Goal: Task Accomplishment & Management: Complete application form

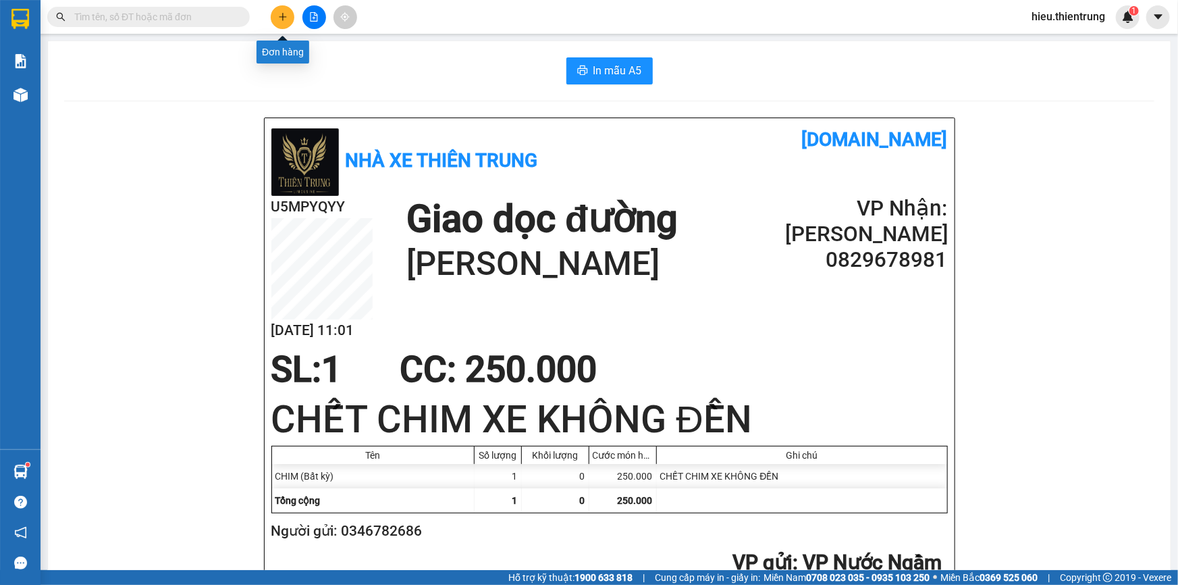
click at [289, 9] on button at bounding box center [283, 17] width 24 height 24
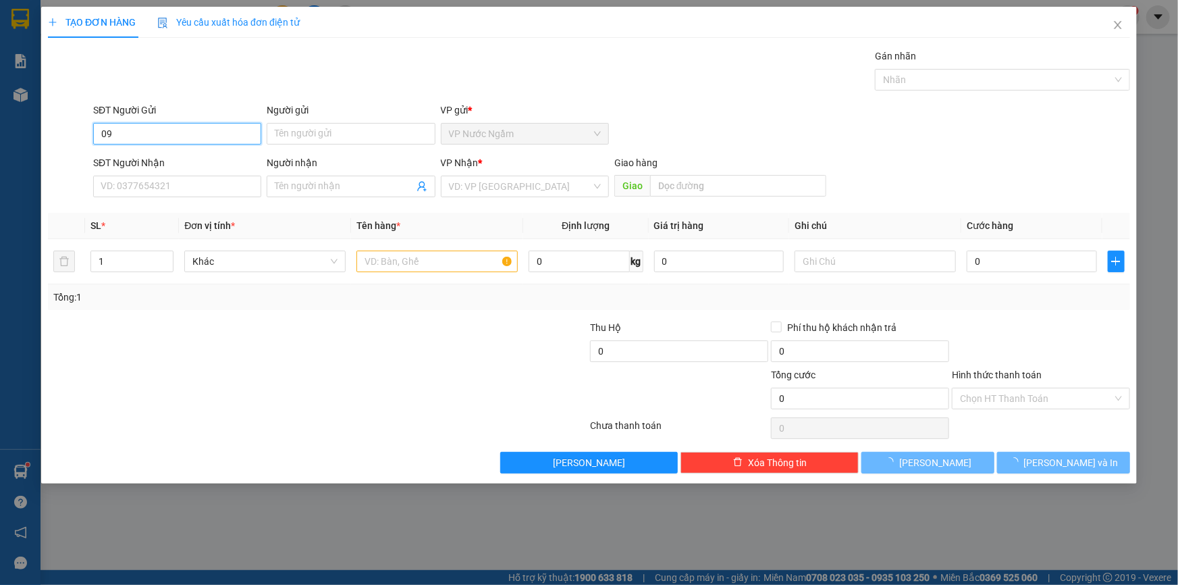
type input "0"
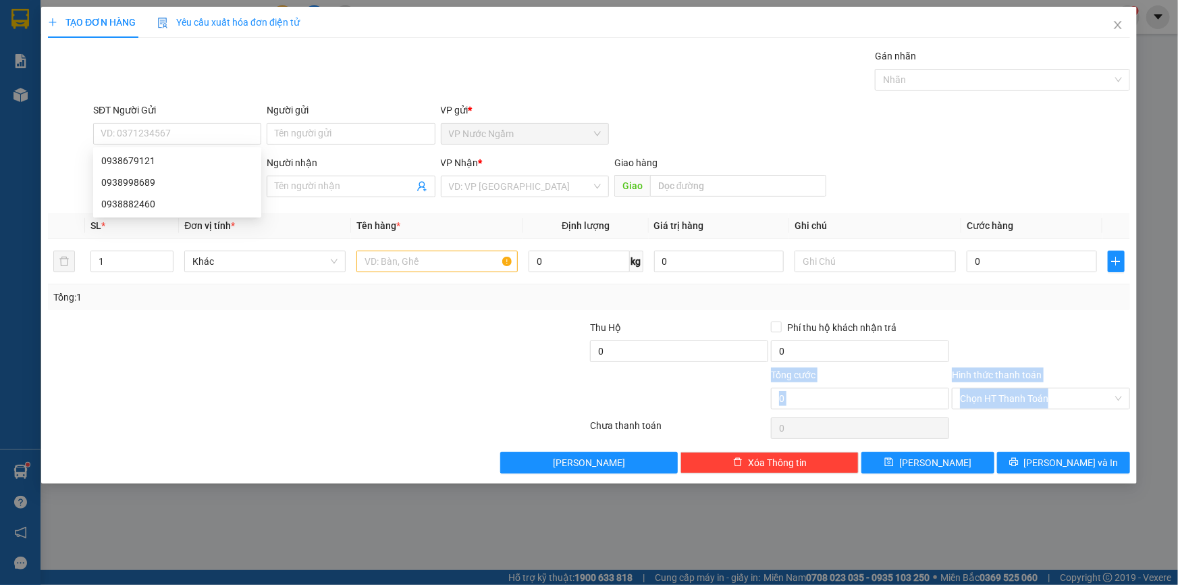
click at [371, 402] on div "Transit Pickup Surcharge Ids Transit Deliver Surcharge Ids Transit Deliver Surc…" at bounding box center [589, 261] width 1082 height 425
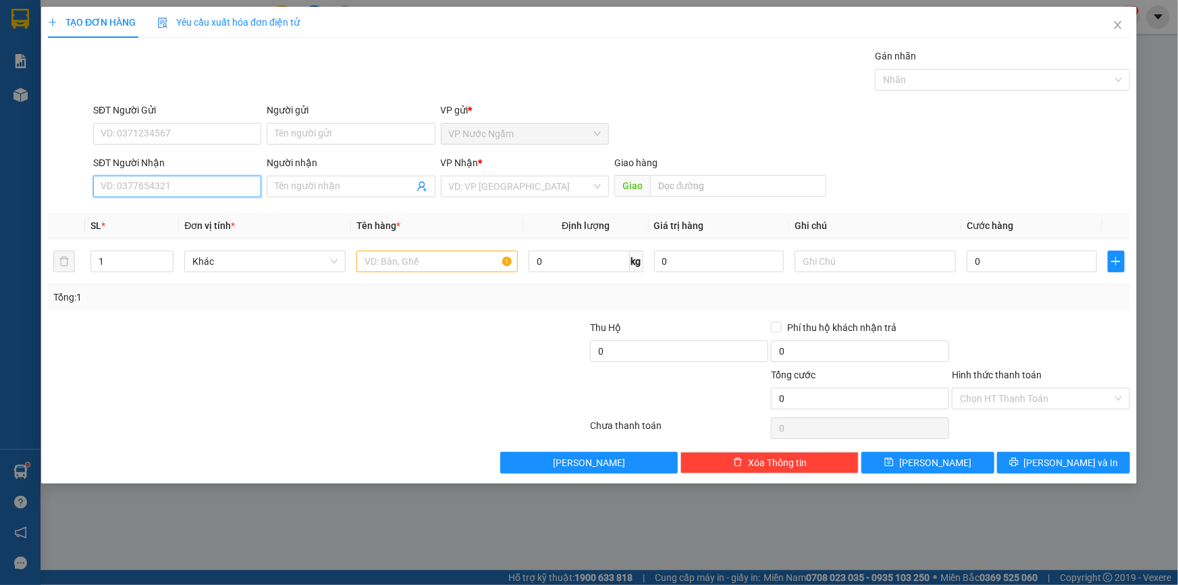
click at [139, 185] on input "SĐT Người Nhận" at bounding box center [177, 187] width 168 height 22
click at [130, 205] on div "0938304261" at bounding box center [177, 214] width 168 height 22
type input "0938304261"
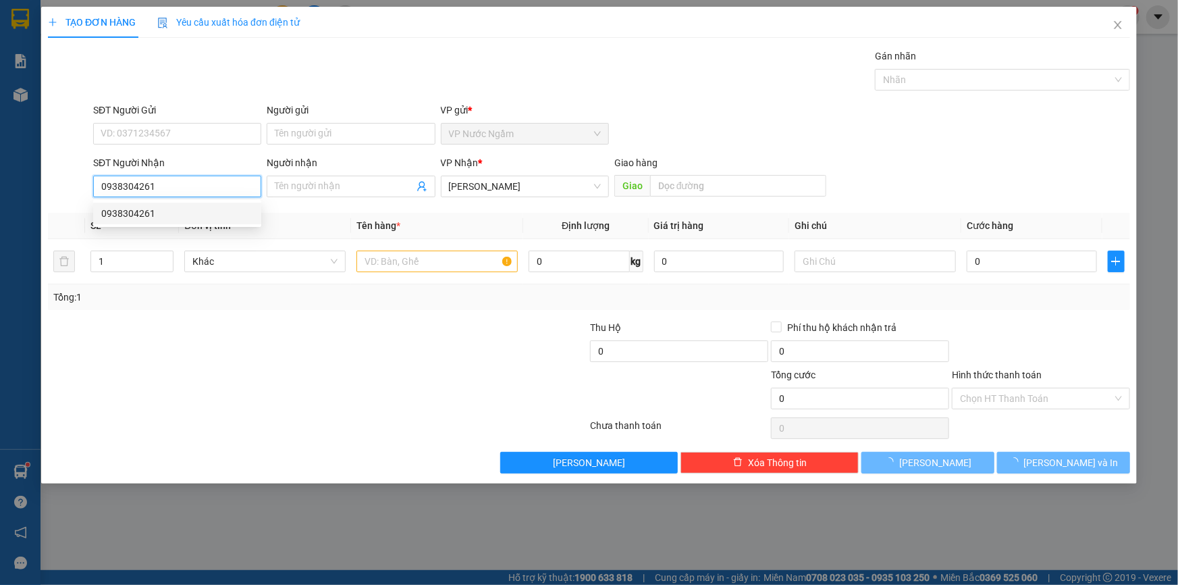
type input "100.000"
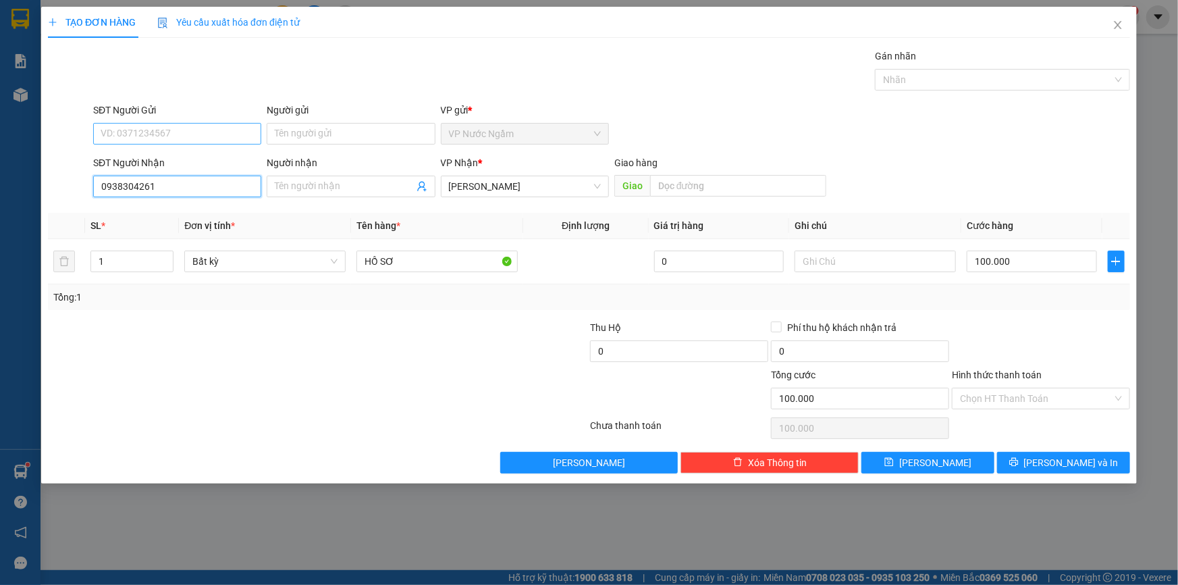
type input "0938304261"
click at [158, 124] on input "SĐT Người Gửi" at bounding box center [177, 134] width 168 height 22
click at [151, 186] on div "0918349423" at bounding box center [177, 182] width 152 height 15
type input "0918349423"
click at [1082, 462] on span "[PERSON_NAME] và In" at bounding box center [1071, 462] width 95 height 15
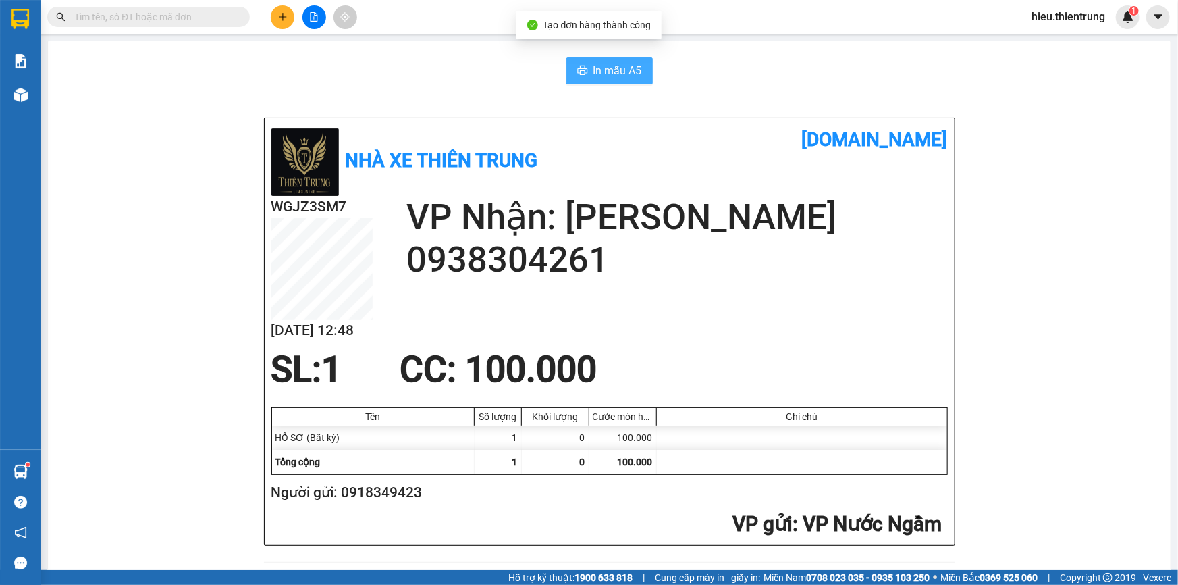
click at [593, 67] on span "In mẫu A5" at bounding box center [617, 70] width 49 height 17
click at [274, 16] on button at bounding box center [283, 17] width 24 height 24
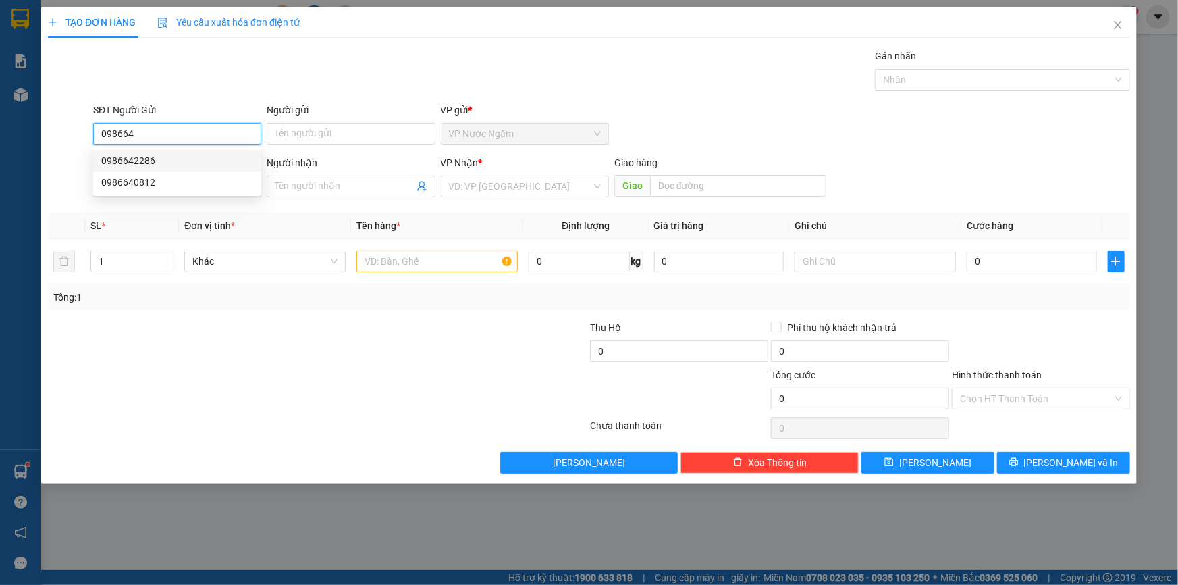
click at [171, 161] on div "0986642286" at bounding box center [177, 160] width 152 height 15
type input "0986642286"
type input "0985220123"
type input "A THIỆN"
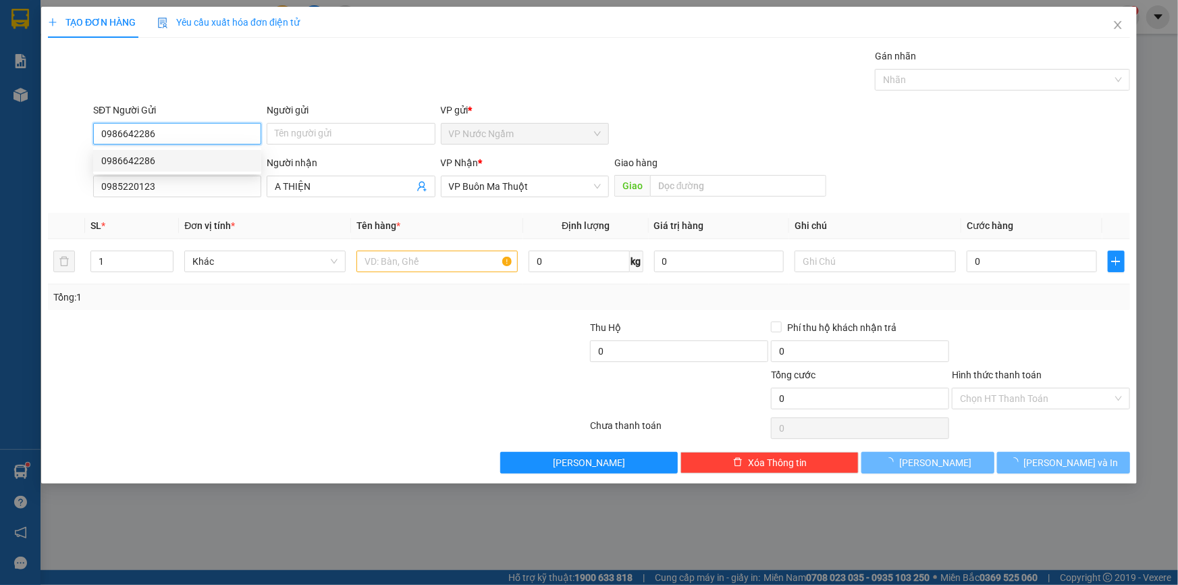
type input "400.000"
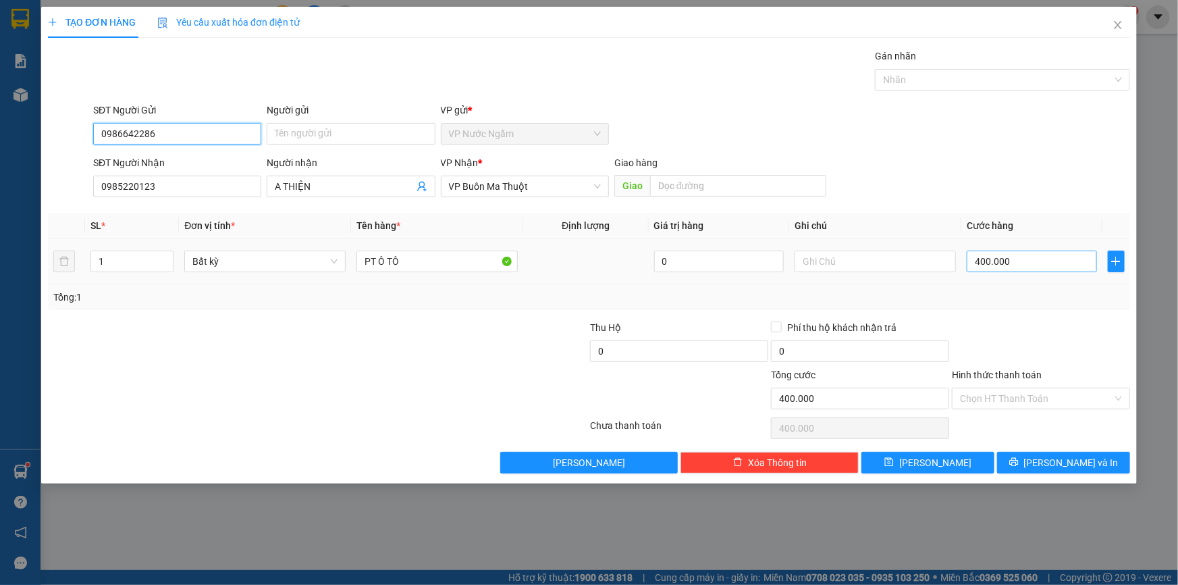
type input "0986642286"
click at [1017, 251] on input "400.000" at bounding box center [1032, 261] width 130 height 22
type input "3"
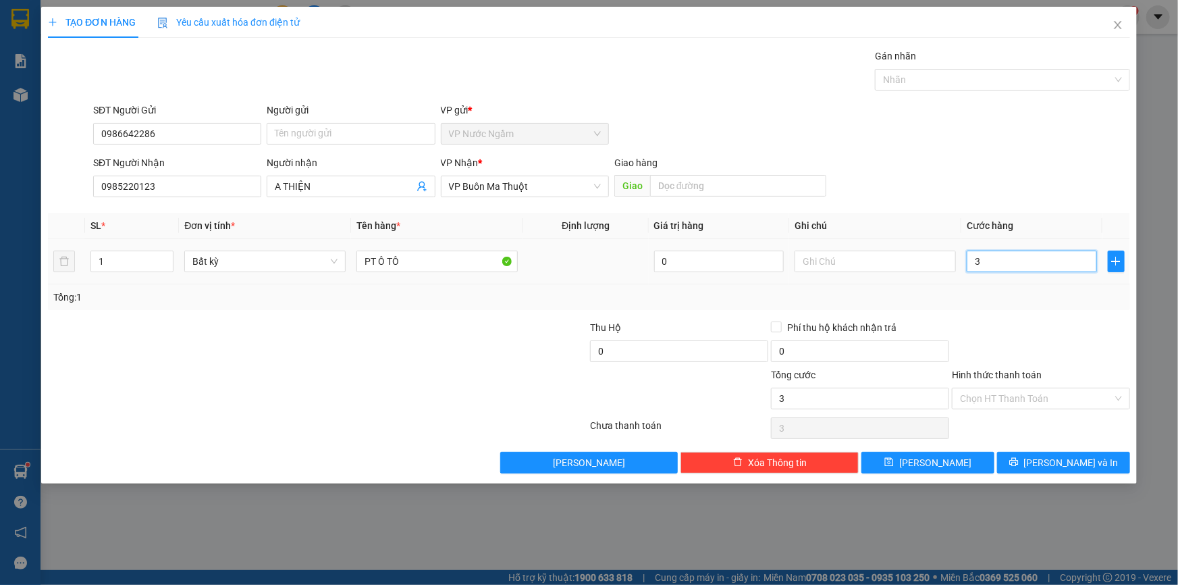
type input "35"
type input "359"
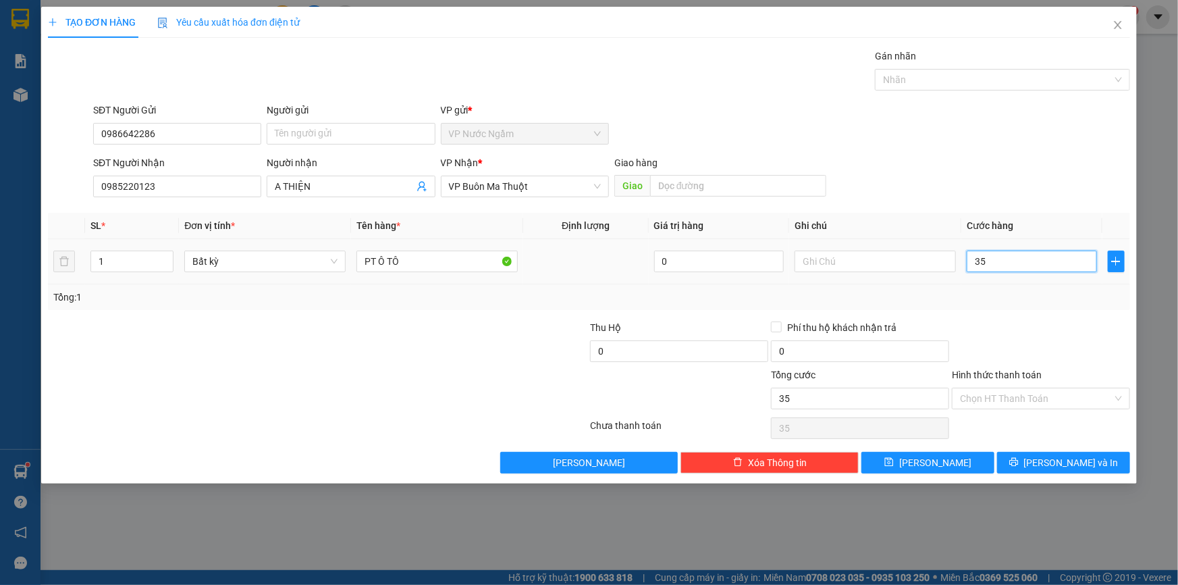
type input "359"
type input "35"
type input "350"
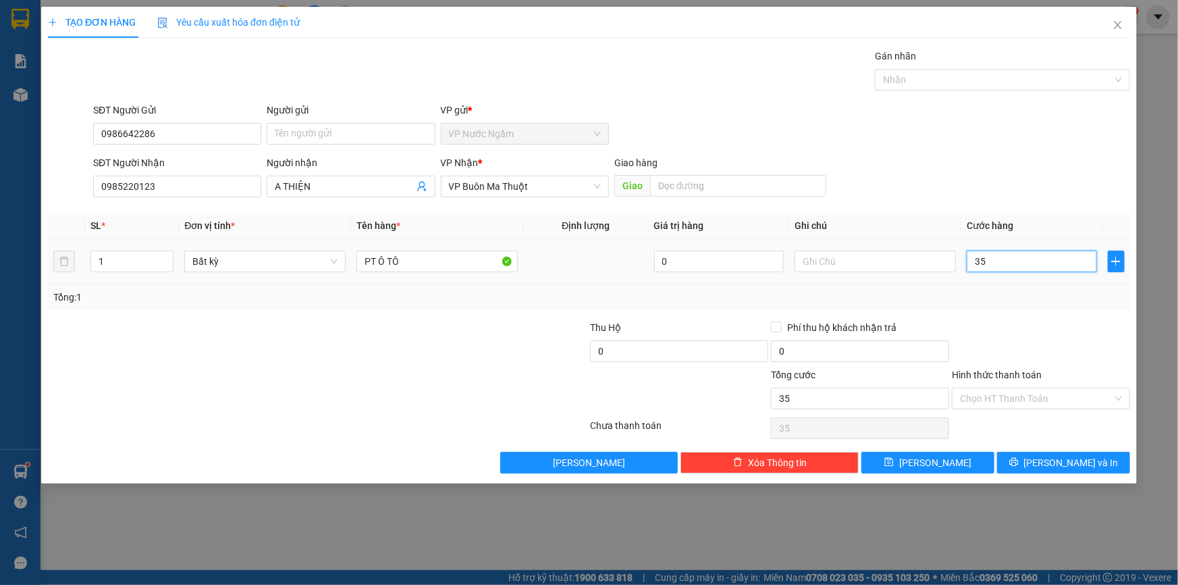
type input "350"
type input "3.500"
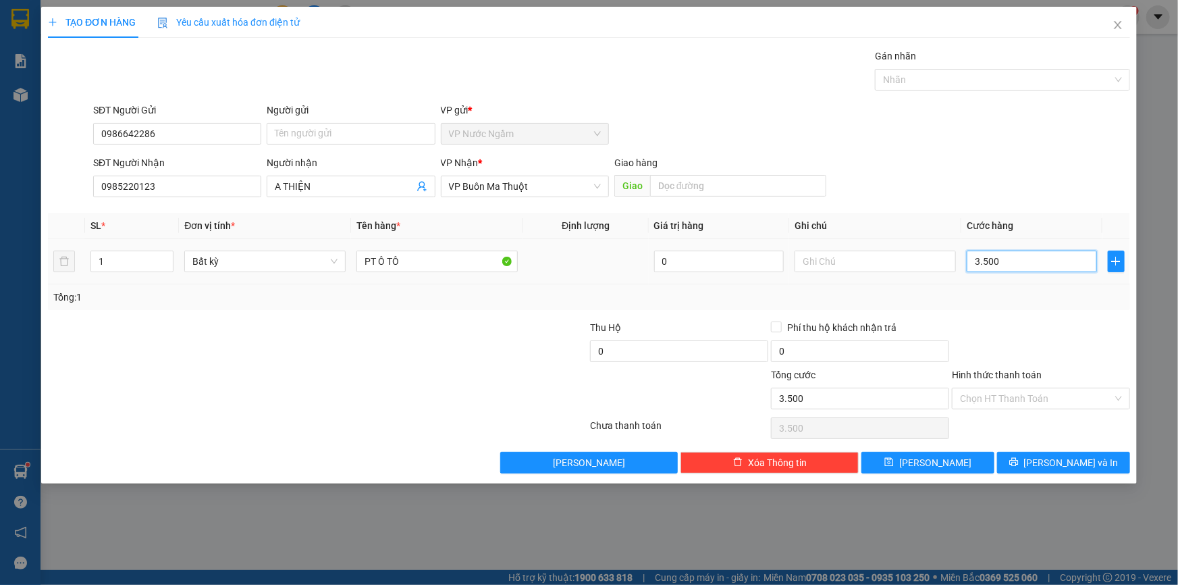
type input "35.000"
type input "350.000"
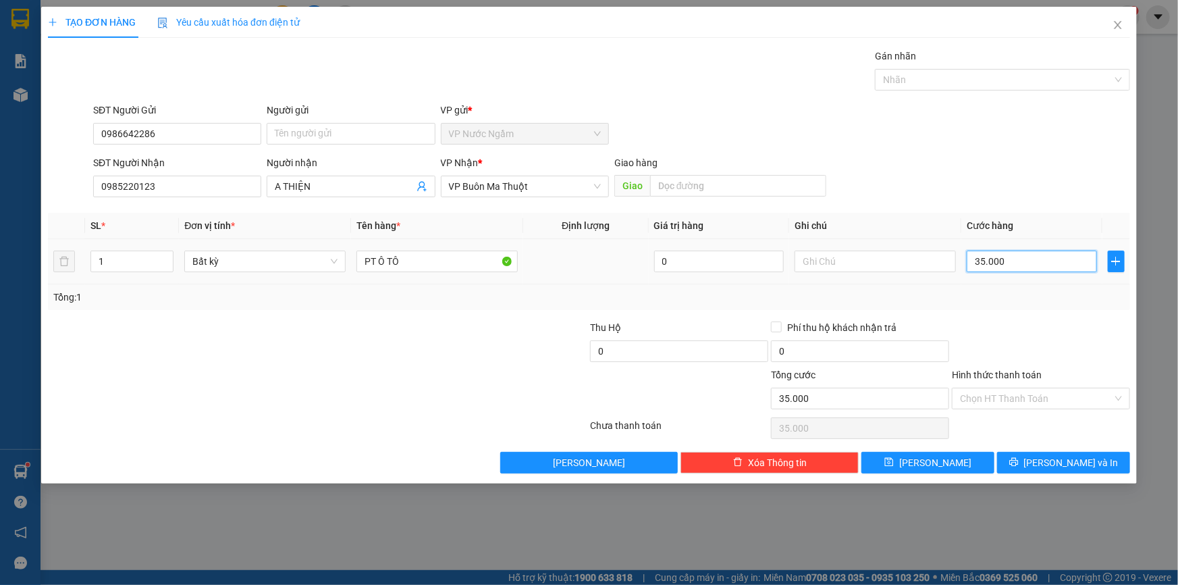
type input "350.000"
type input "3.500.000"
type input "35.000.000"
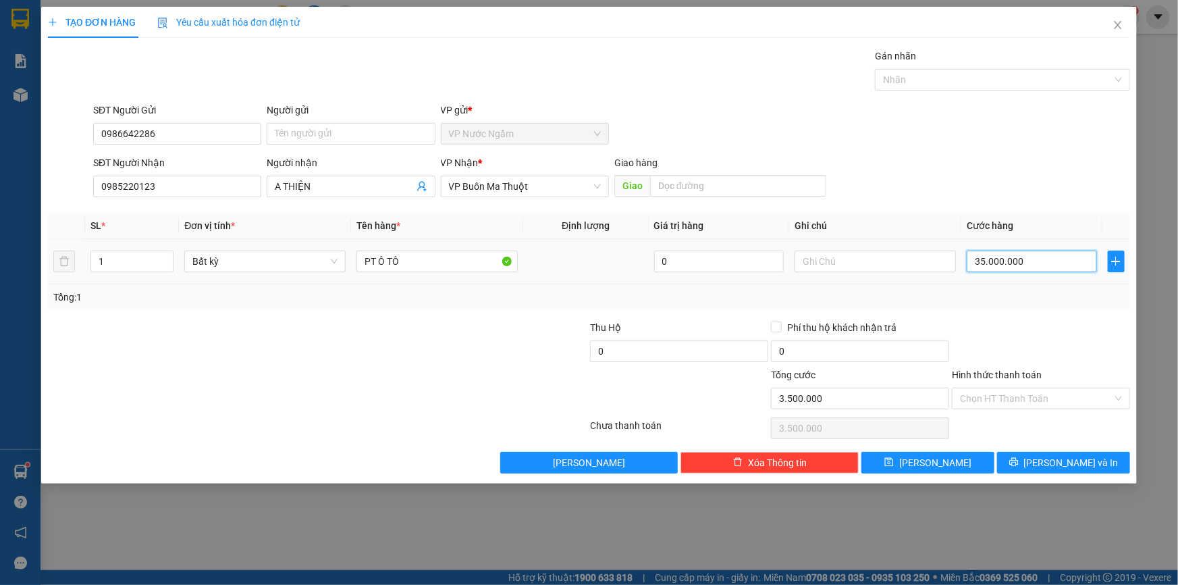
type input "35.000.000"
type input "3.500.000"
type input "350.000"
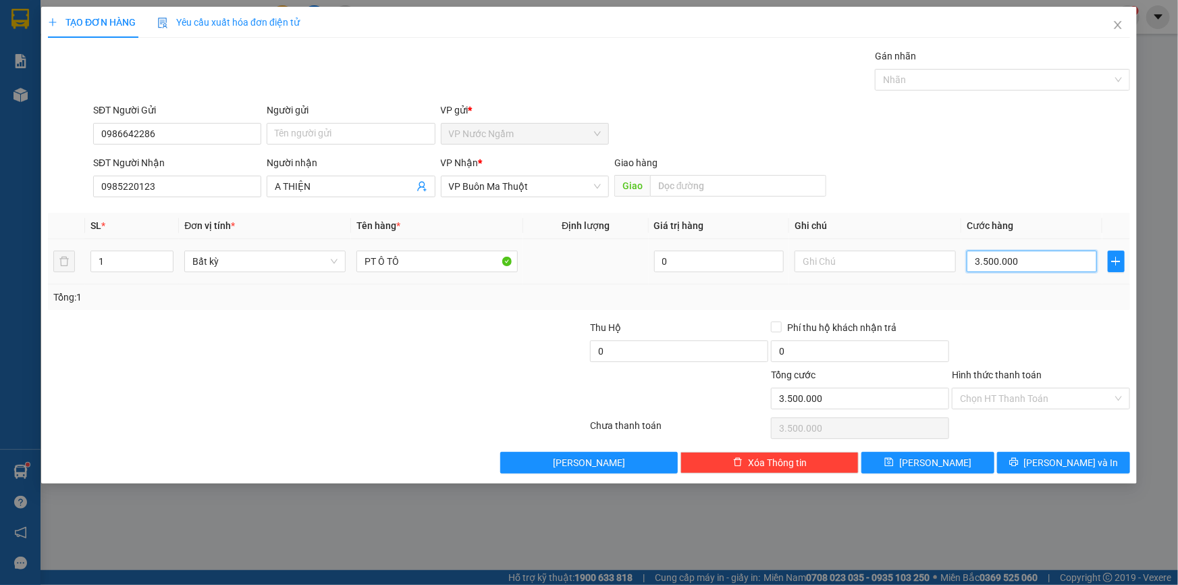
type input "350.000"
click at [1019, 461] on icon "printer" at bounding box center [1013, 461] width 9 height 9
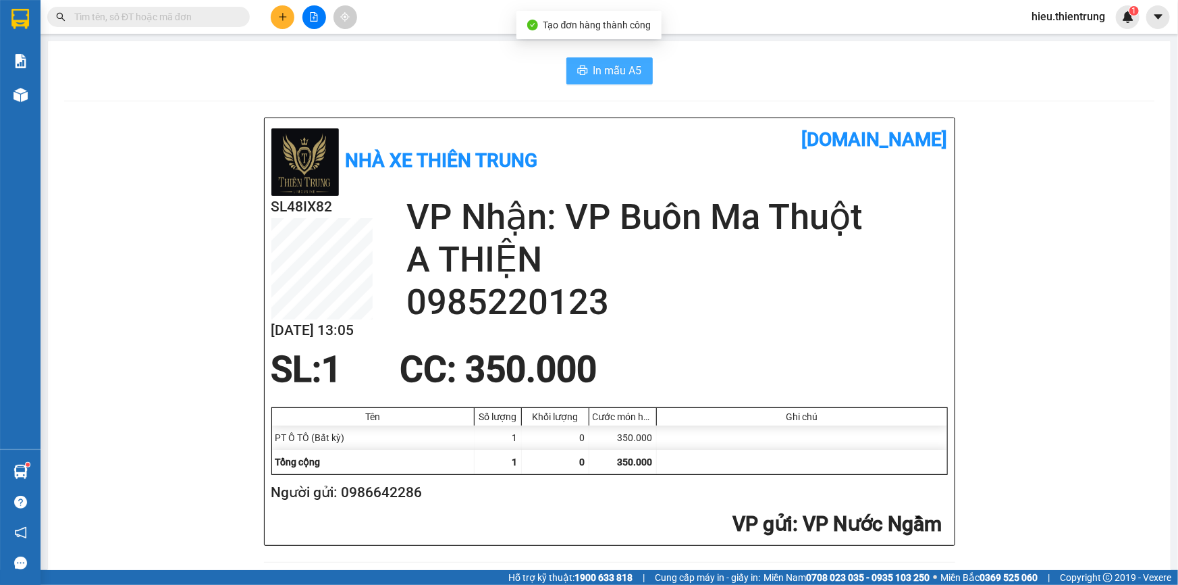
click at [593, 57] on button "In mẫu A5" at bounding box center [609, 70] width 86 height 27
drag, startPoint x: 768, startPoint y: 297, endPoint x: 760, endPoint y: 293, distance: 9.1
click at [279, 16] on icon "plus" at bounding box center [282, 16] width 9 height 9
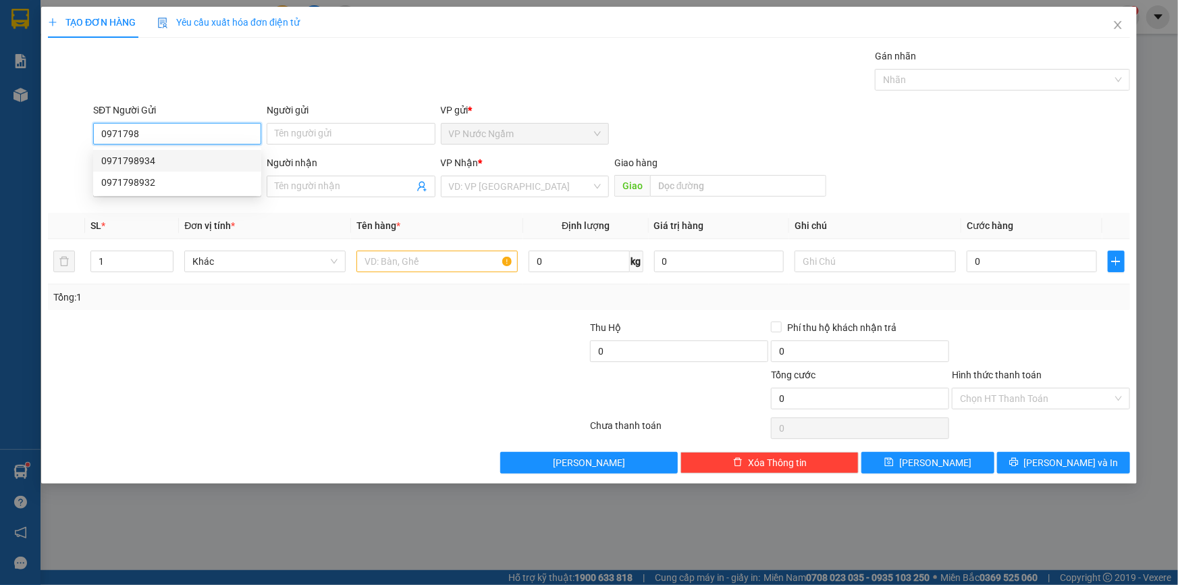
click at [153, 157] on div "0971798934" at bounding box center [177, 160] width 152 height 15
type input "0971798934"
type input "0767891233"
type input "150.000"
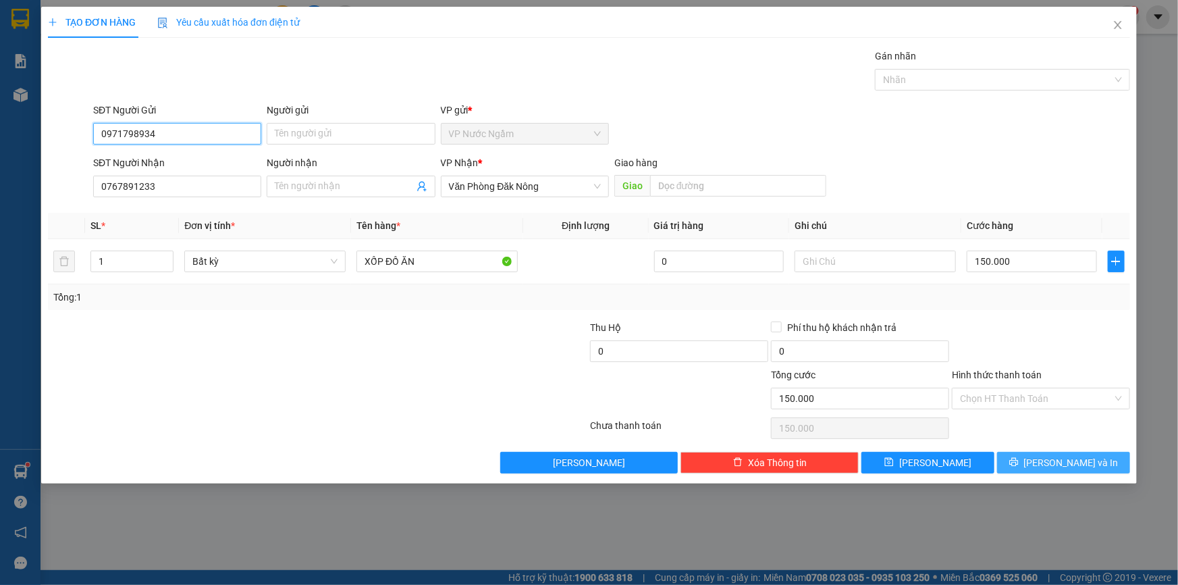
type input "0971798934"
click at [1072, 460] on span "[PERSON_NAME] và In" at bounding box center [1071, 462] width 95 height 15
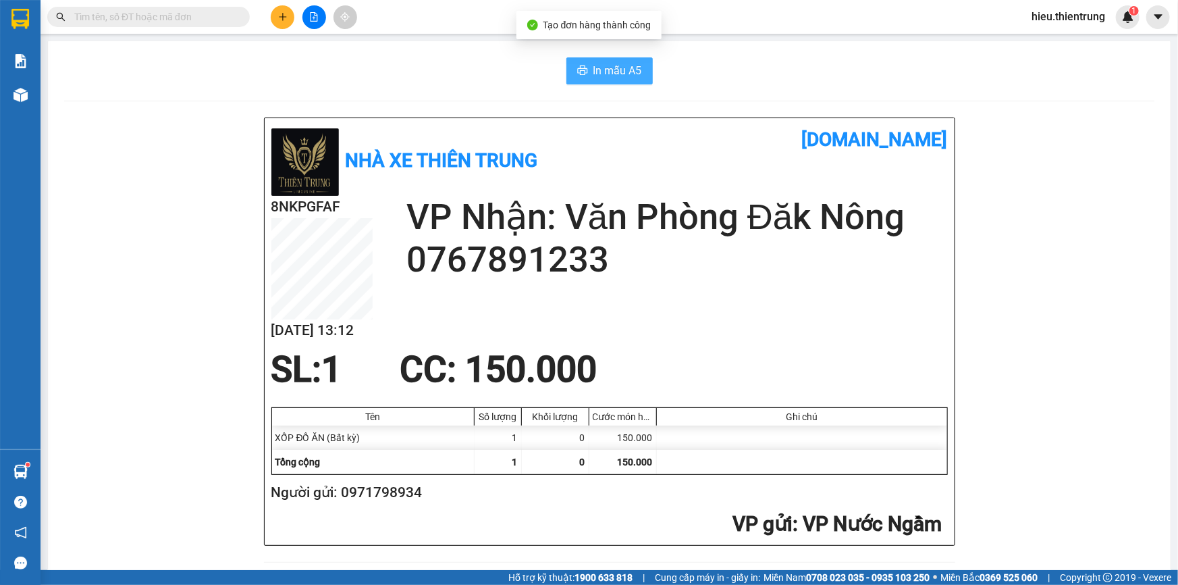
click at [583, 68] on icon "printer" at bounding box center [582, 70] width 11 height 11
click at [290, 28] on div at bounding box center [313, 17] width 101 height 24
click at [281, 20] on icon "plus" at bounding box center [282, 16] width 9 height 9
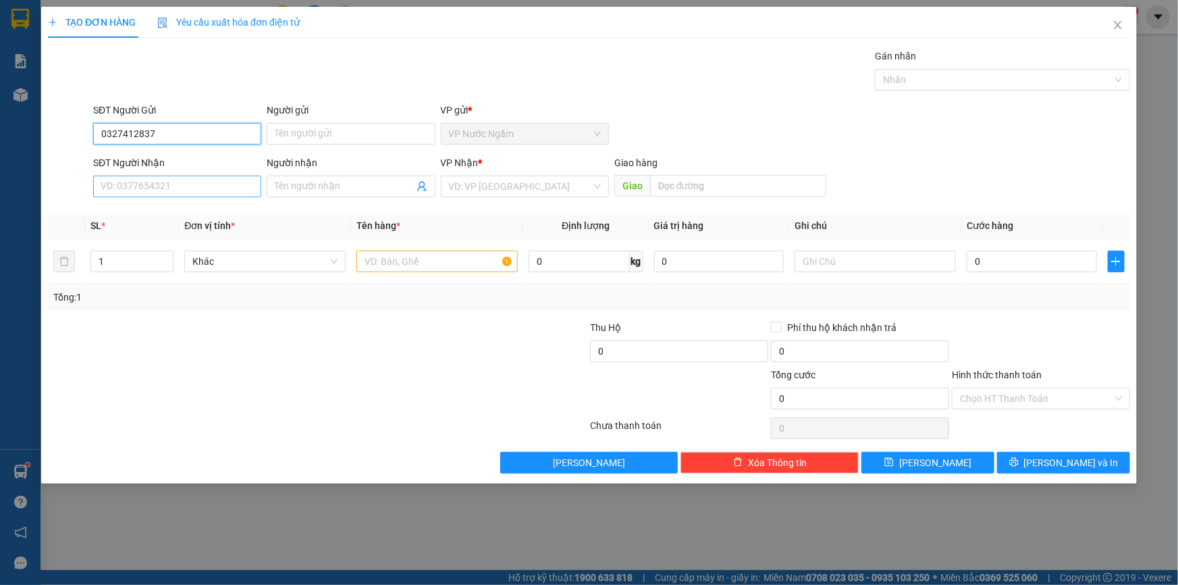
type input "0327412837"
click at [130, 180] on input "SĐT Người Nhận" at bounding box center [177, 187] width 168 height 22
type input "0941421888"
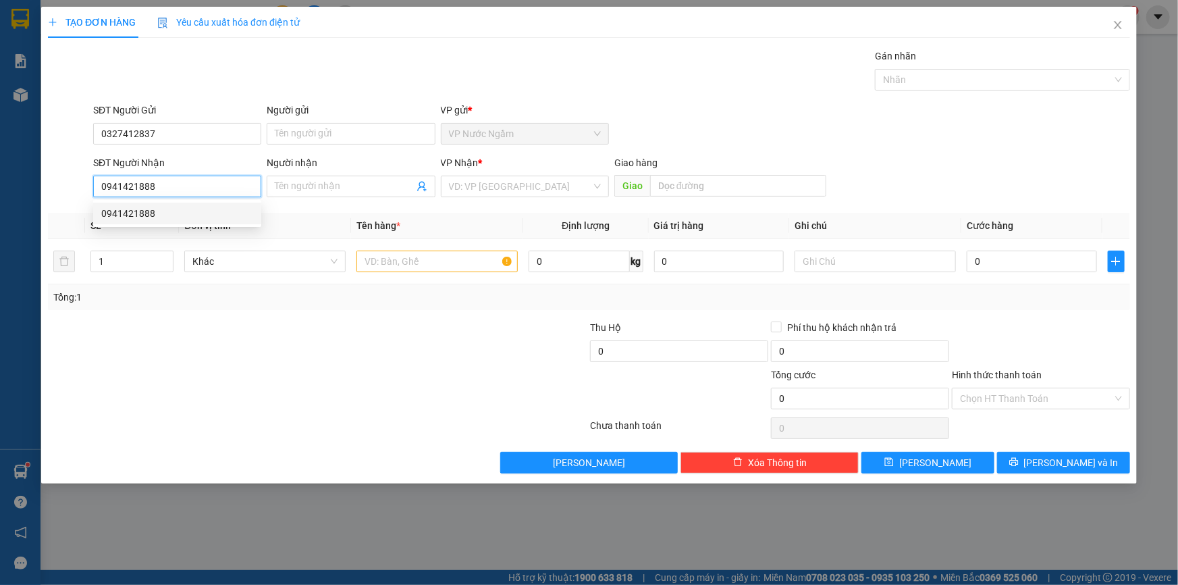
click at [134, 210] on div "0941421888" at bounding box center [177, 213] width 152 height 15
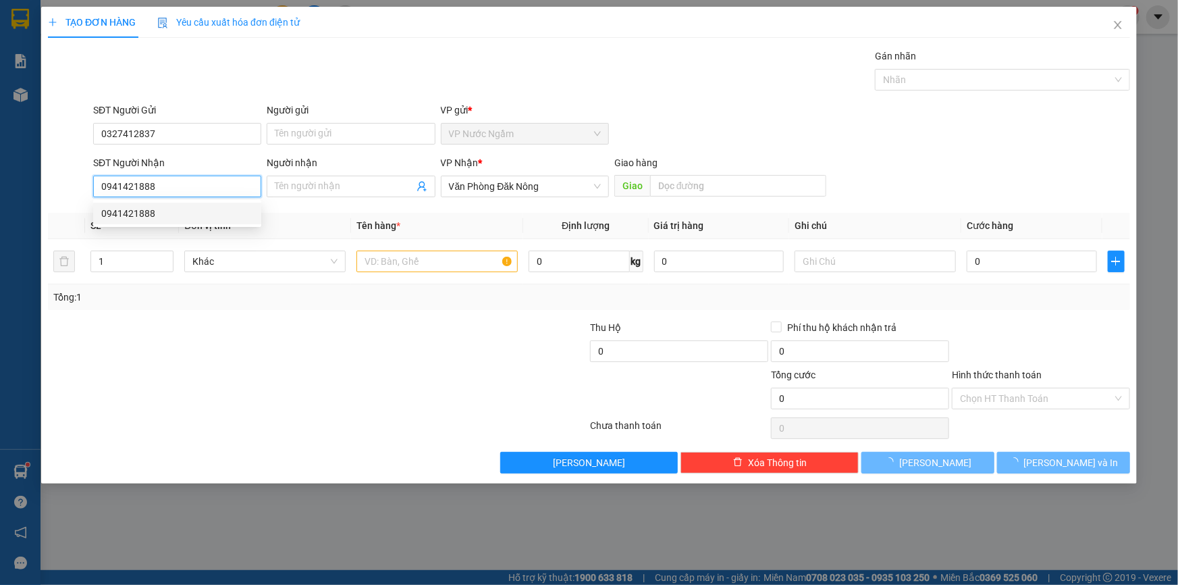
type input "150.000"
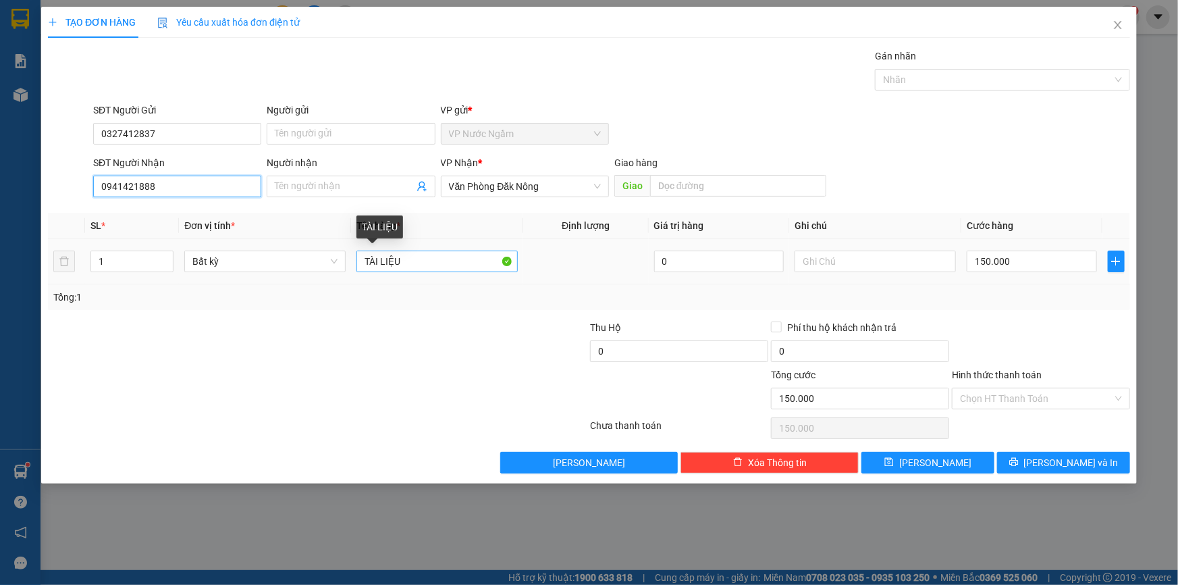
type input "0941421888"
drag, startPoint x: 419, startPoint y: 262, endPoint x: 342, endPoint y: 259, distance: 76.3
click at [332, 257] on tr "1 Bất kỳ TÀI LIỆU 0 150.000" at bounding box center [589, 261] width 1082 height 45
type input "VALI"
click at [891, 274] on div at bounding box center [875, 261] width 161 height 27
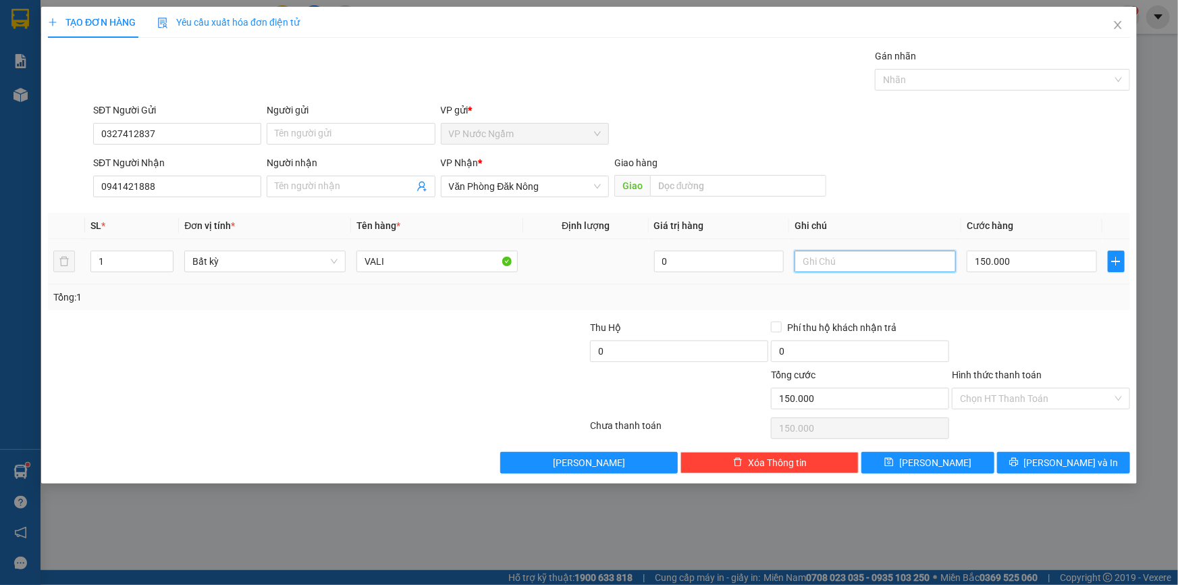
click at [885, 260] on input "text" at bounding box center [875, 261] width 161 height 22
type input "NHÂN CƠ"
click at [1033, 264] on input "150.000" at bounding box center [1032, 261] width 130 height 22
type input "4"
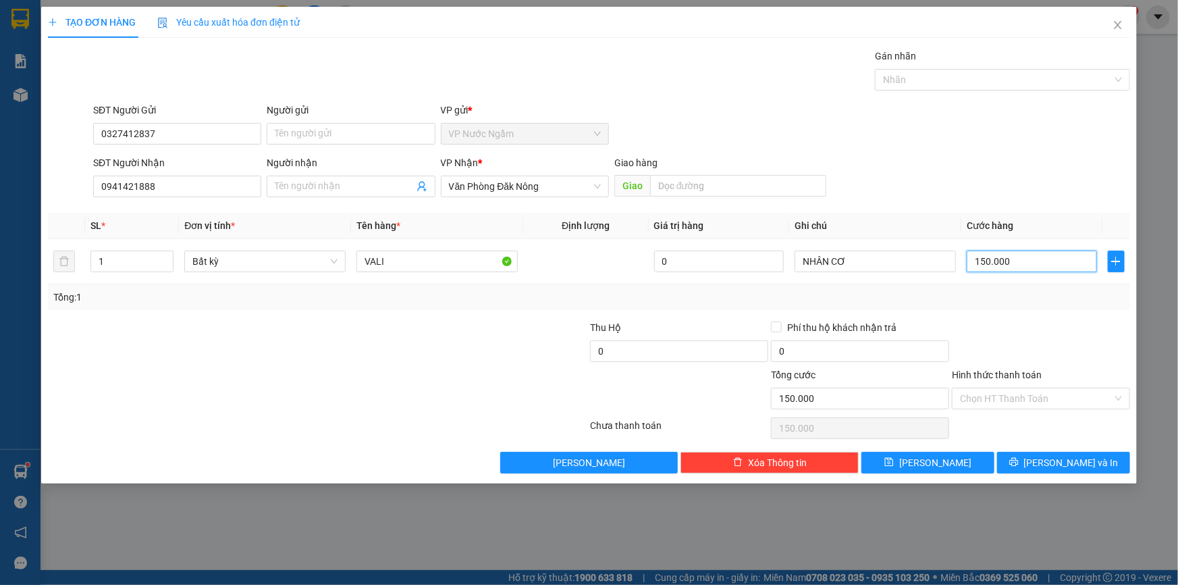
type input "4"
type input "40"
type input "400"
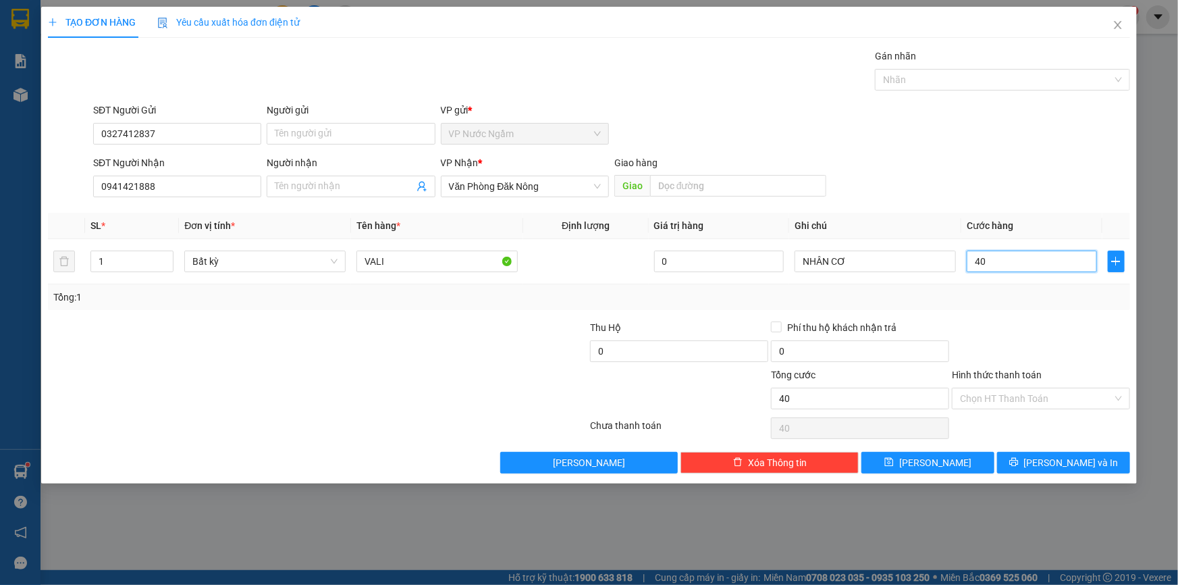
type input "400"
type input "4.000"
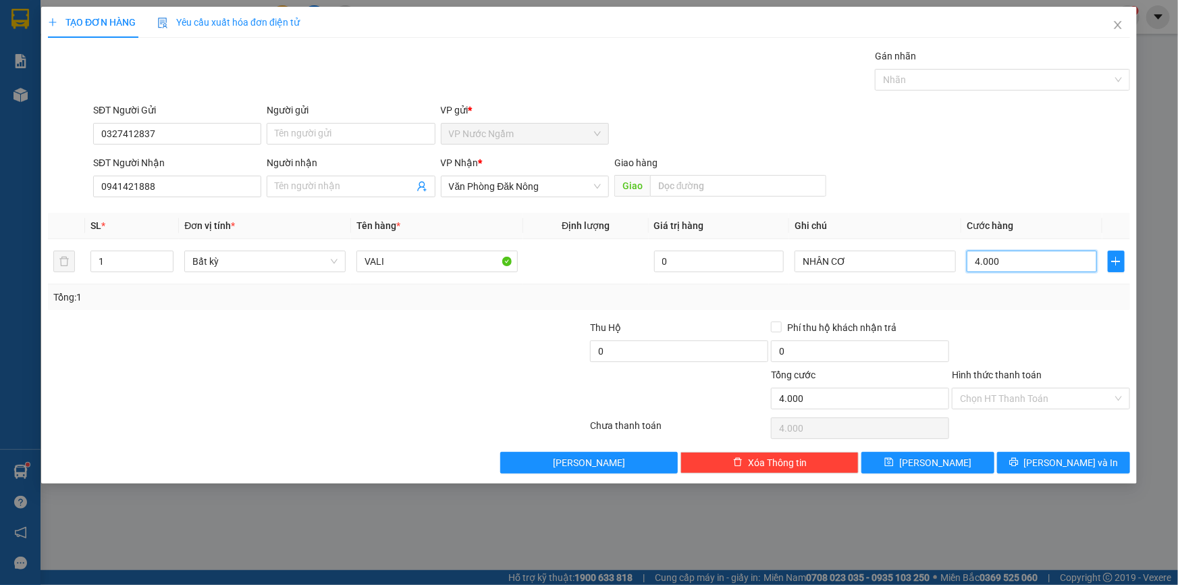
type input "40.000"
type input "400.000"
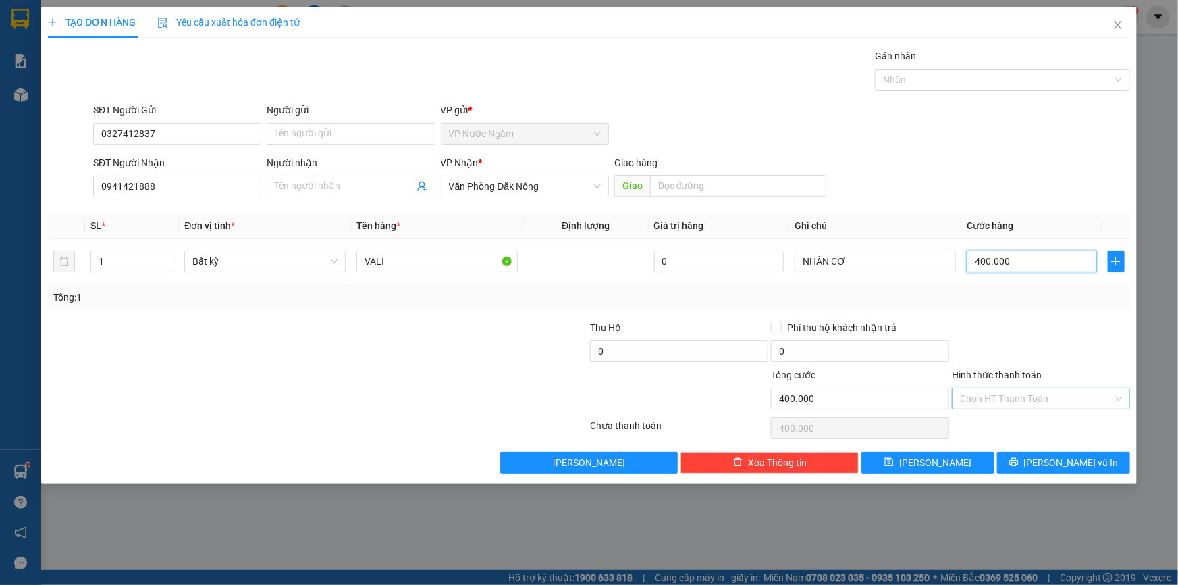
type input "400.000"
click at [1063, 394] on input "Hình thức thanh toán" at bounding box center [1036, 398] width 153 height 20
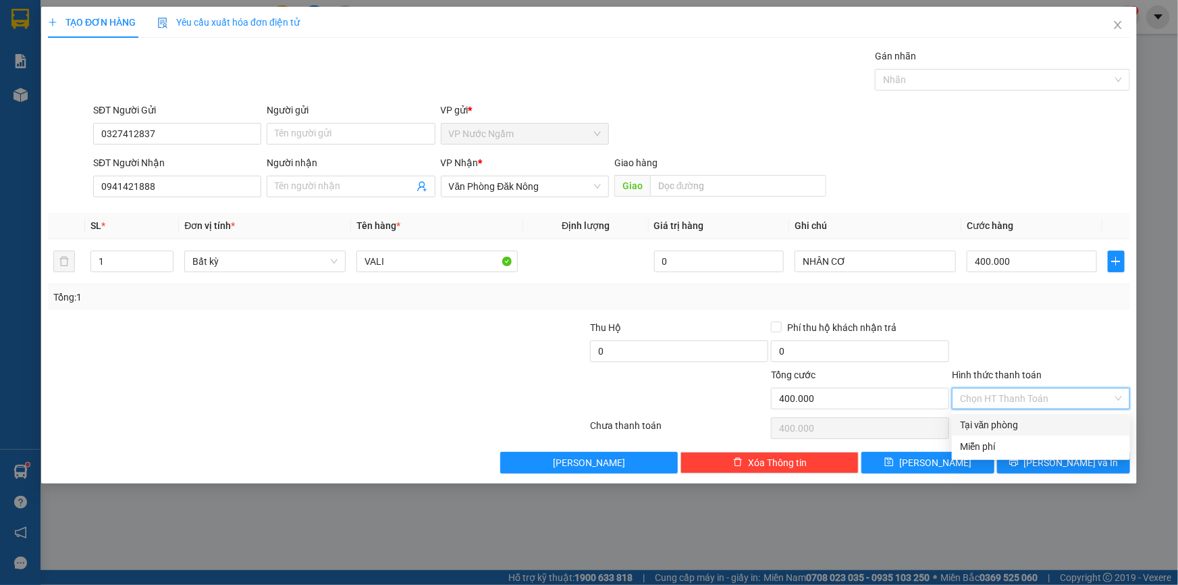
click at [1065, 419] on div "Tại văn phòng" at bounding box center [1041, 424] width 162 height 15
type input "0"
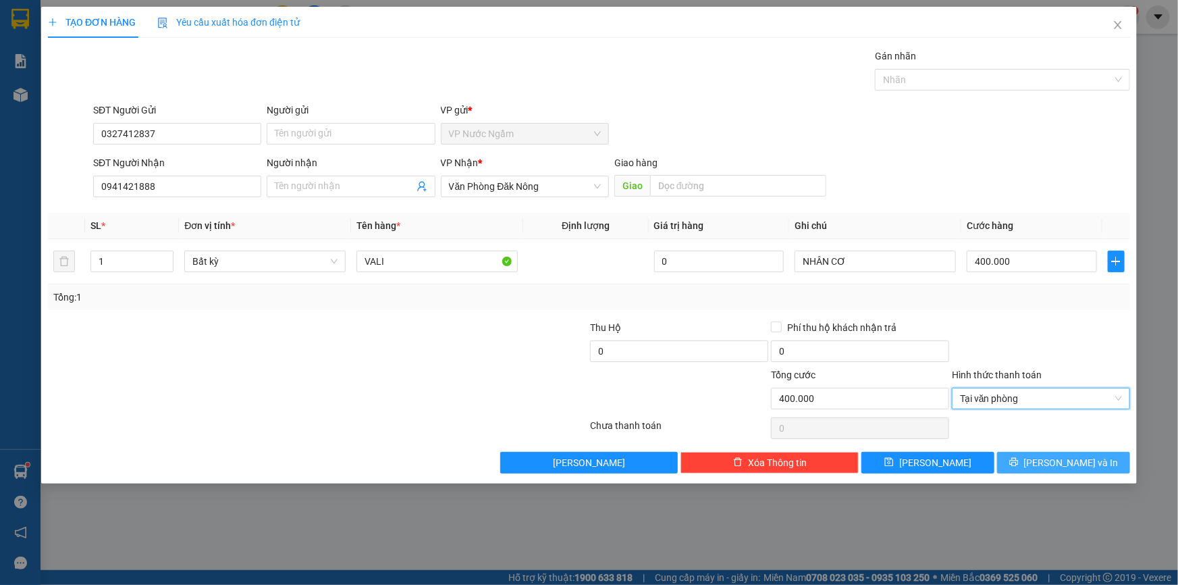
click at [1074, 462] on span "[PERSON_NAME] và In" at bounding box center [1071, 462] width 95 height 15
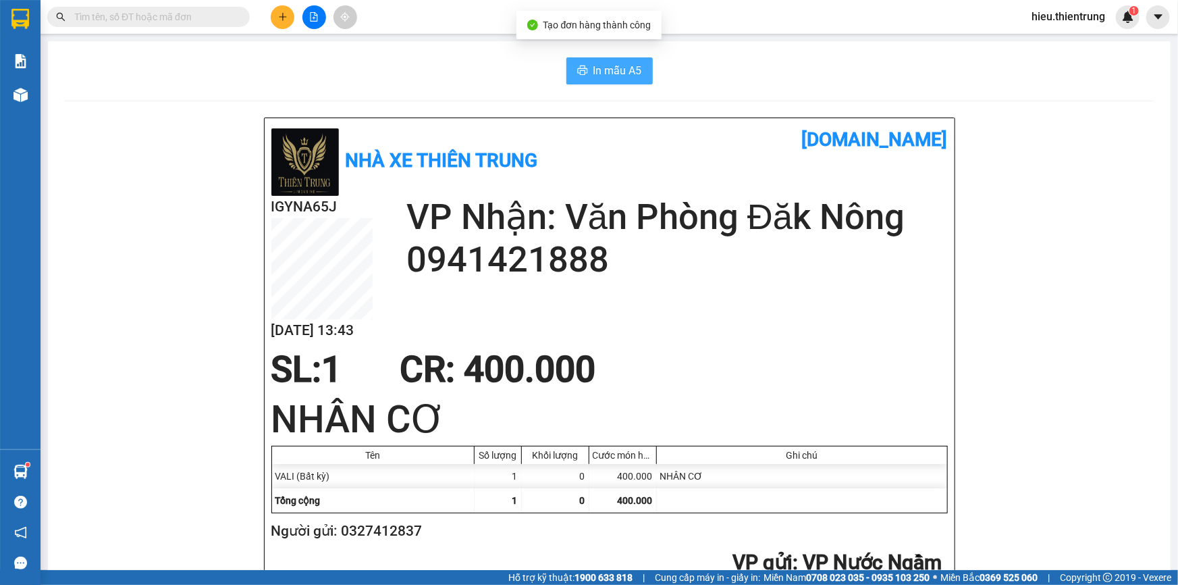
click at [594, 70] on span "In mẫu A5" at bounding box center [617, 70] width 49 height 17
